Goal: Information Seeking & Learning: Learn about a topic

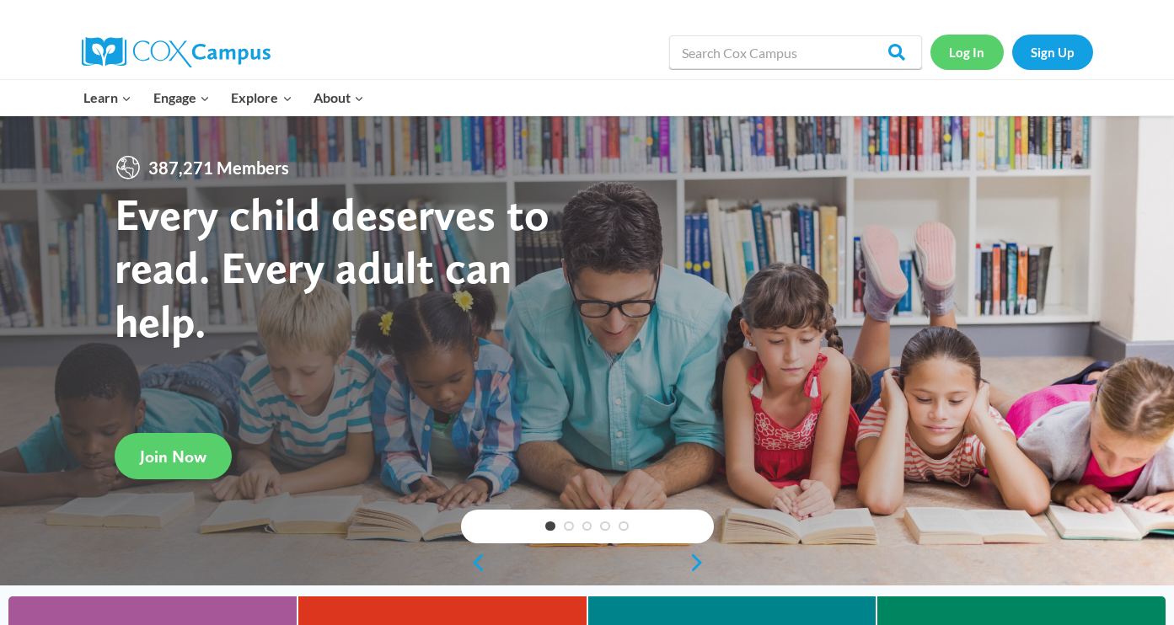
click at [957, 45] on link "Log In" at bounding box center [966, 52] width 73 height 35
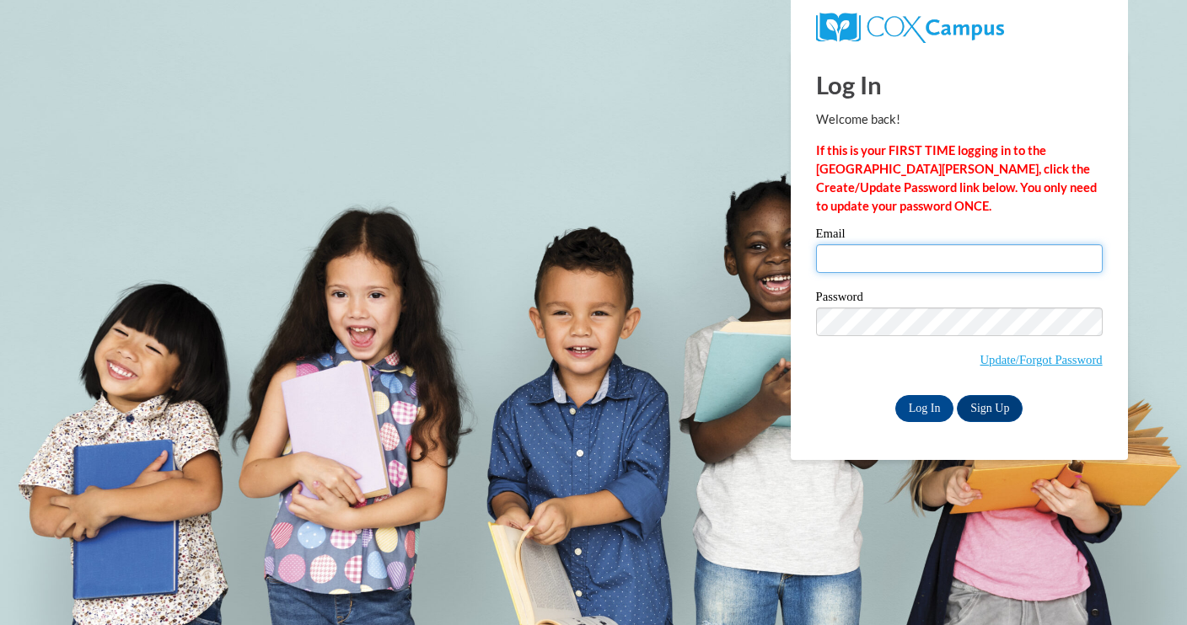
drag, startPoint x: 956, startPoint y: 257, endPoint x: 953, endPoint y: 272, distance: 15.5
click at [956, 257] on input "Email" at bounding box center [959, 258] width 287 height 29
type input "cfreeman@oasislearningsolutions.com"
click at [892, 260] on input "cfreeman@oasislearningsolutions.com" at bounding box center [959, 258] width 287 height 29
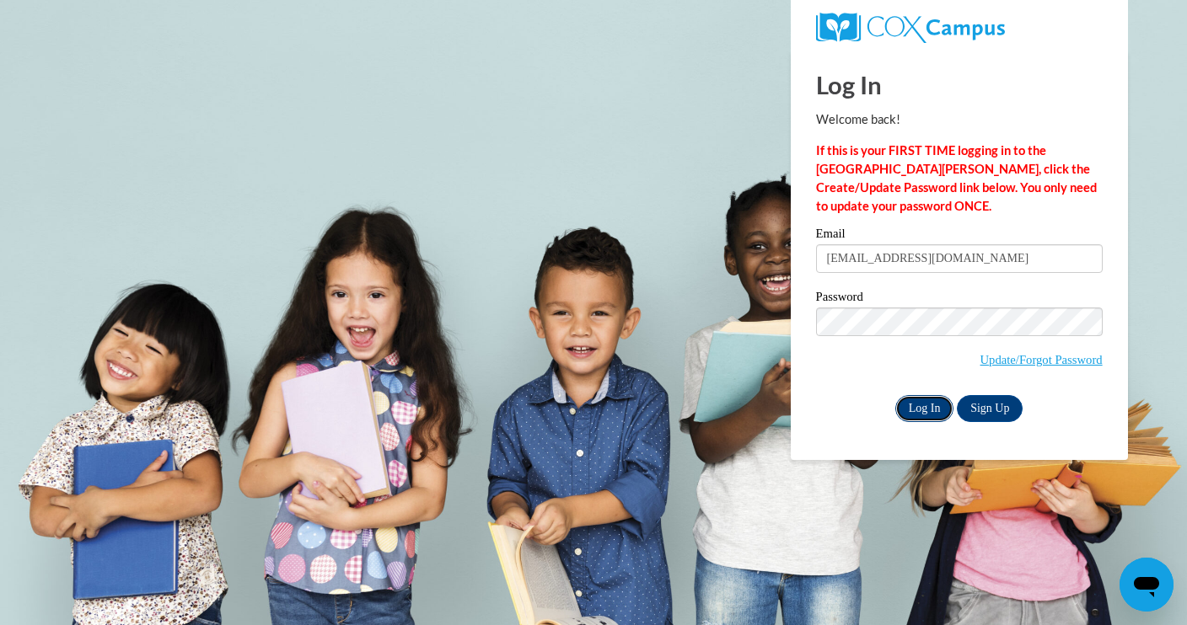
click at [914, 407] on input "Log In" at bounding box center [924, 408] width 59 height 27
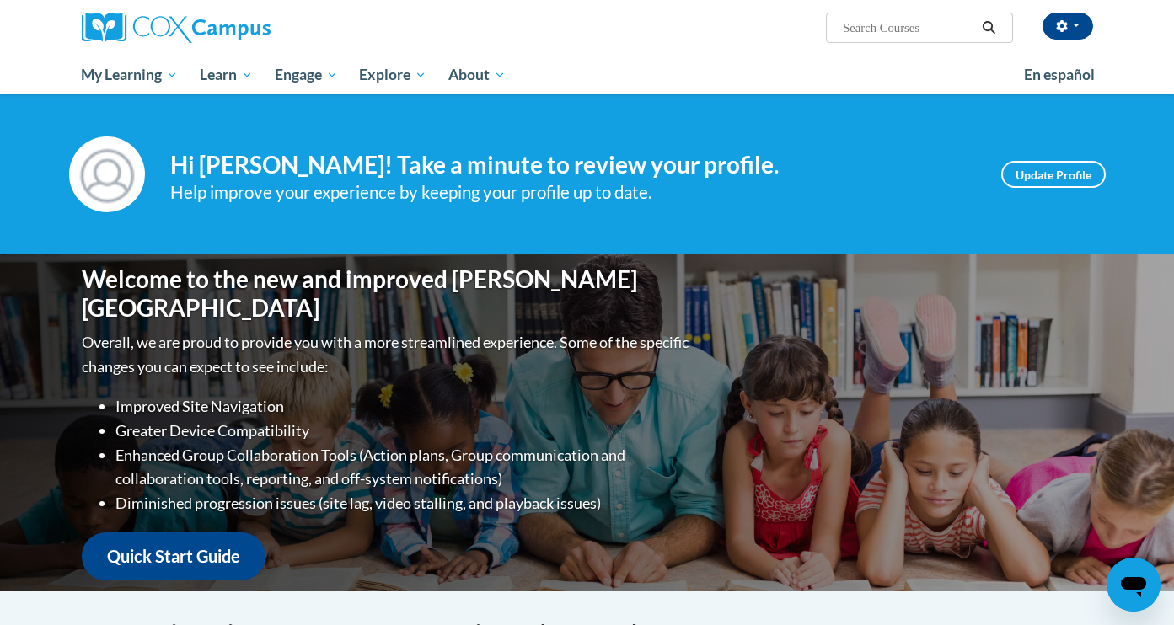
click at [901, 33] on input "Search..." at bounding box center [908, 28] width 135 height 20
click at [876, 29] on input "meanngful conversations" at bounding box center [908, 28] width 135 height 20
type input "meaningful conversations"
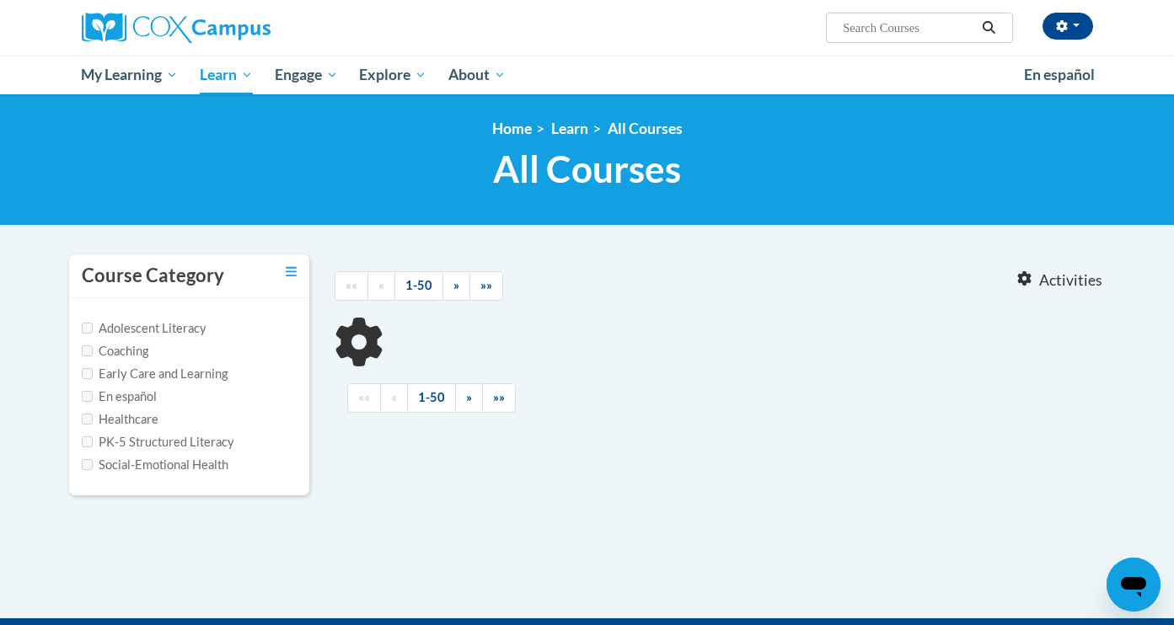
type input "meaningful conversations"
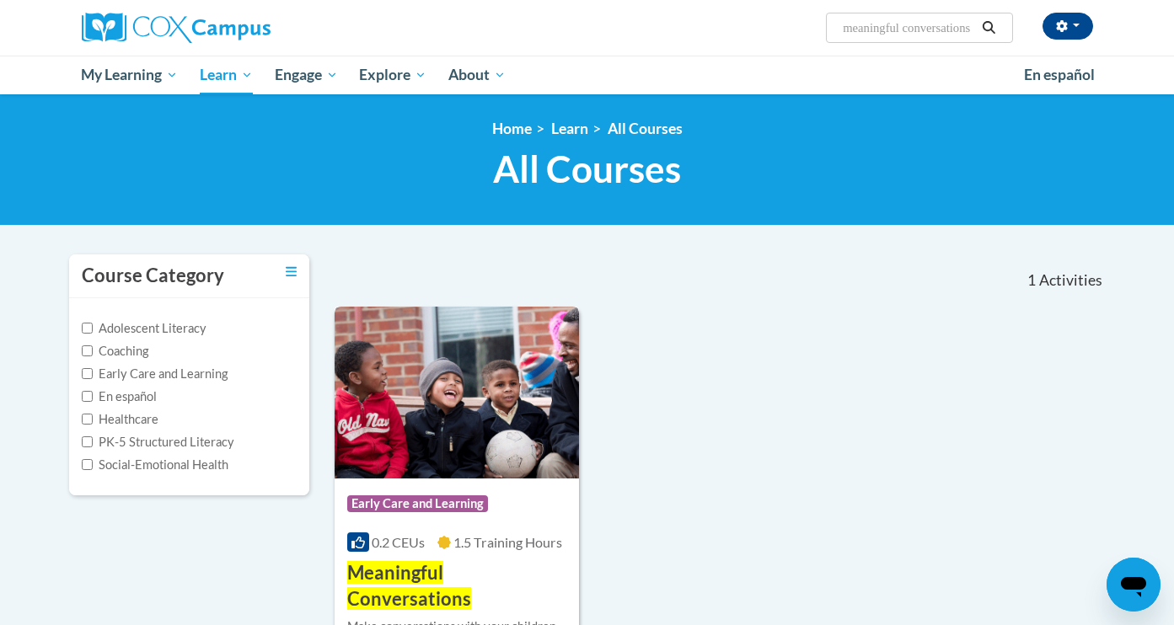
click at [491, 351] on img at bounding box center [457, 393] width 245 height 172
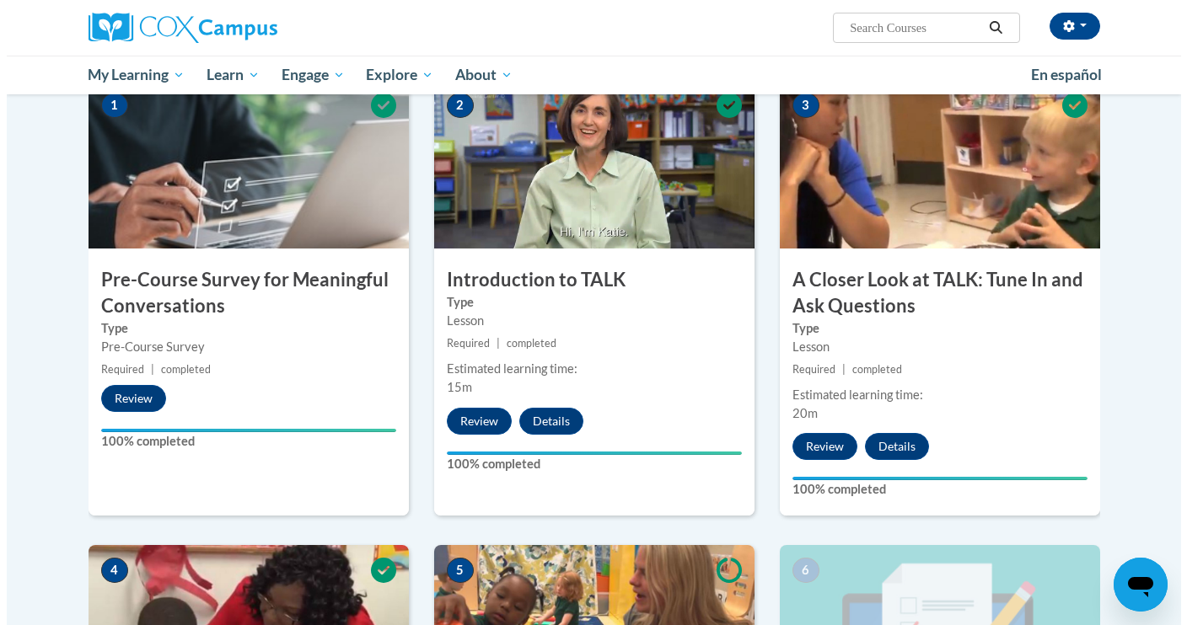
scroll to position [361, 0]
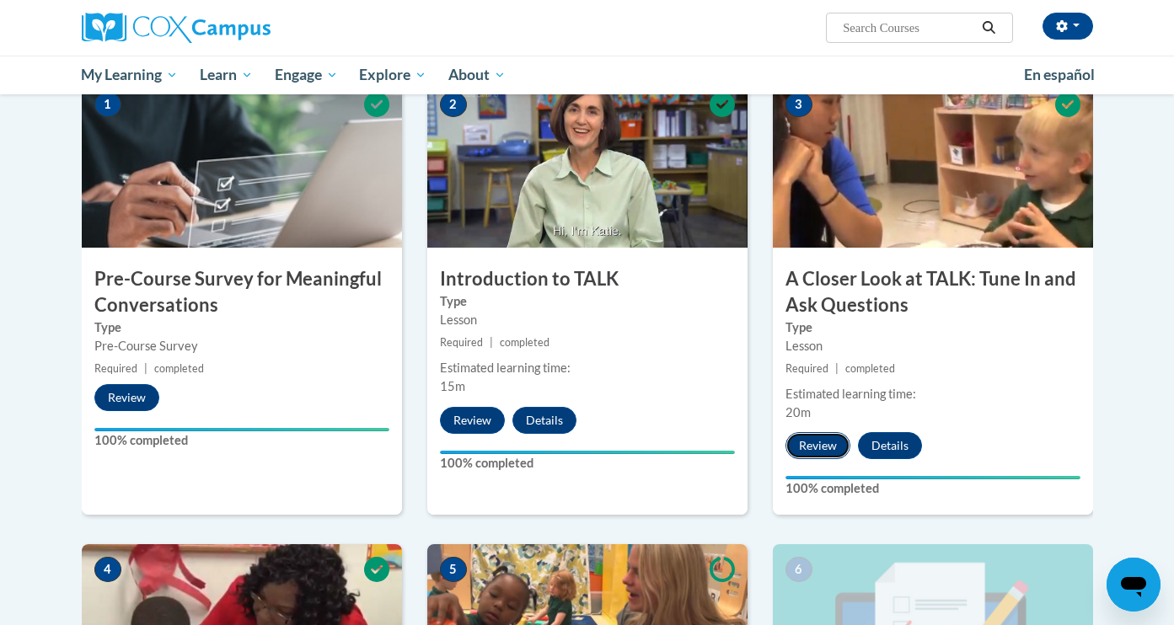
click at [821, 439] on button "Review" at bounding box center [817, 445] width 65 height 27
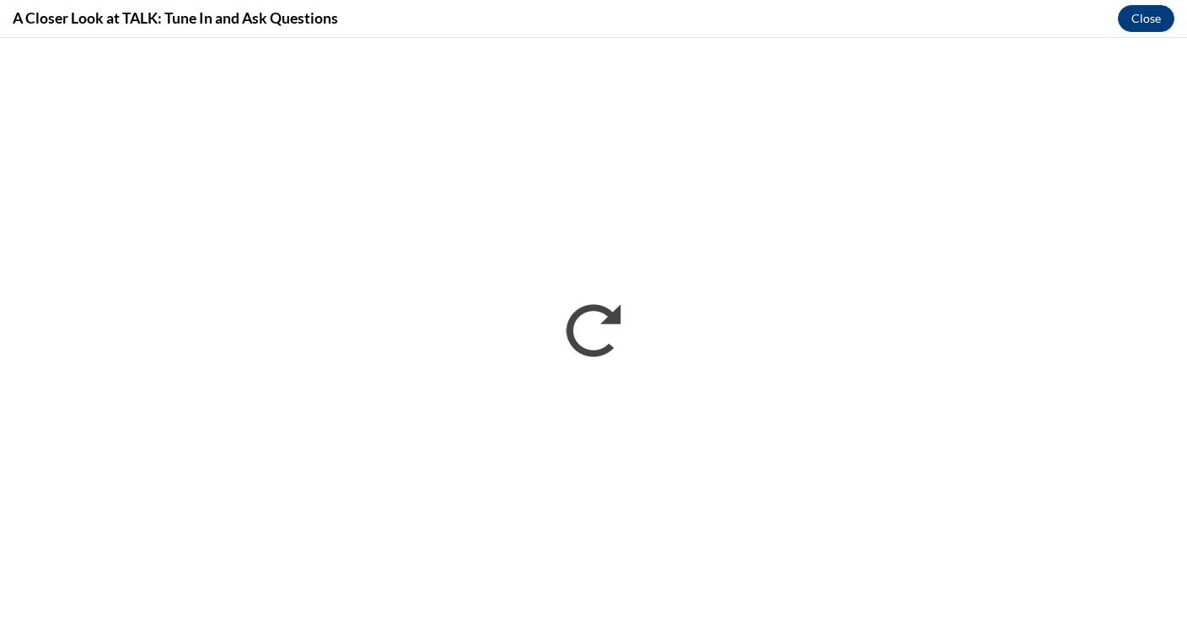
scroll to position [0, 0]
